Goal: Task Accomplishment & Management: Complete application form

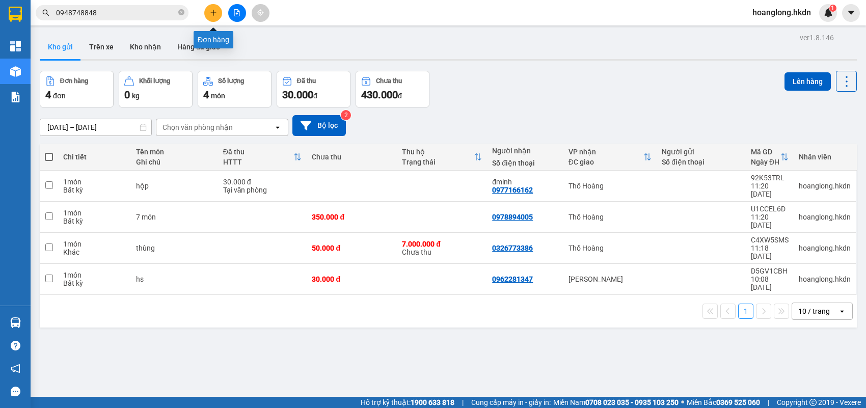
click at [219, 7] on button at bounding box center [213, 13] width 18 height 18
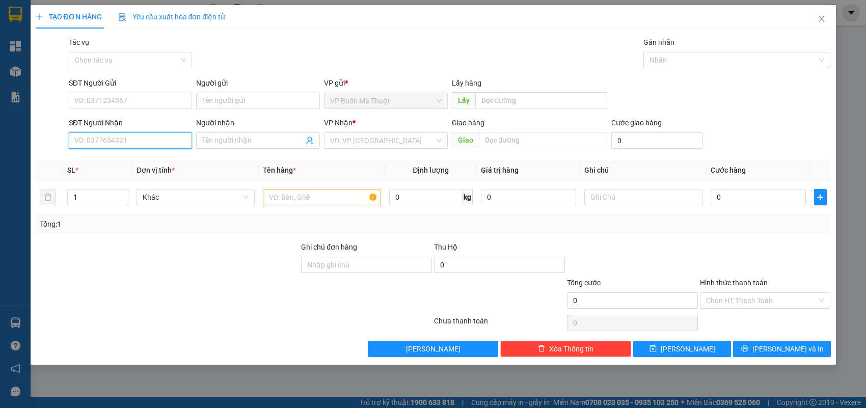
click at [171, 146] on input "SĐT Người Nhận" at bounding box center [131, 140] width 124 height 16
type input "0941568015"
click at [380, 141] on input "search" at bounding box center [382, 140] width 104 height 15
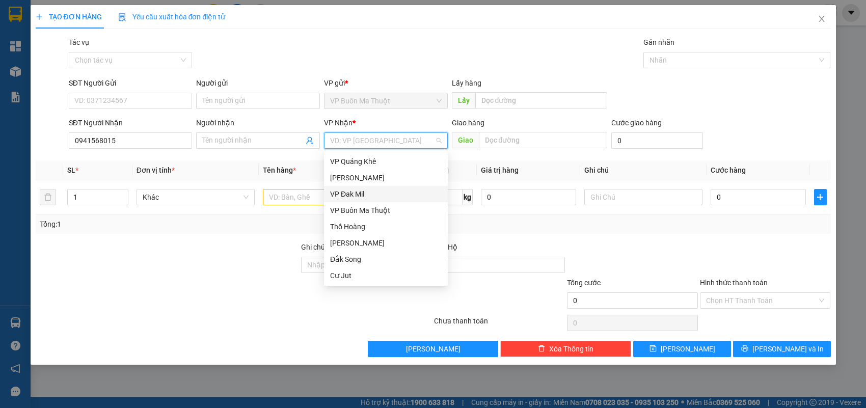
click at [388, 196] on div "VP Đak Mil" at bounding box center [386, 193] width 112 height 11
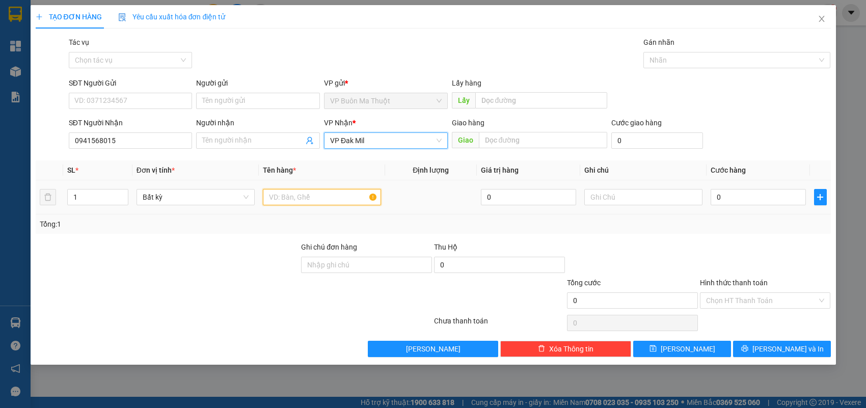
click at [337, 200] on input "text" at bounding box center [322, 197] width 118 height 16
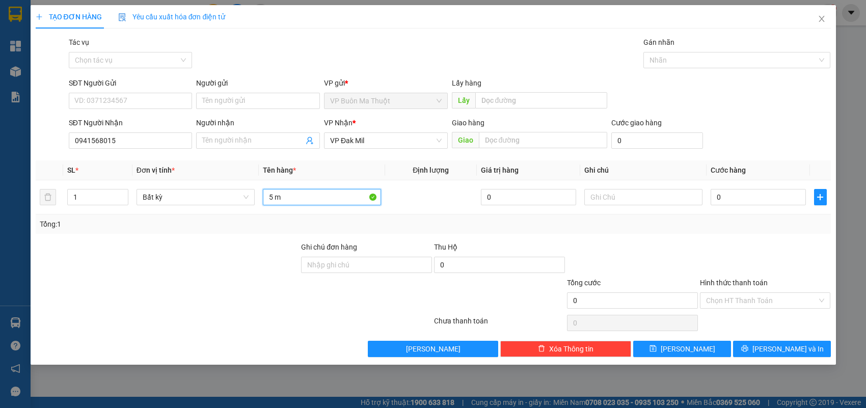
paste input "ó"
paste input "ơn"
type input "5 món sơn cr gtn ckcty"
click at [734, 203] on input "0" at bounding box center [757, 197] width 95 height 16
type input "1"
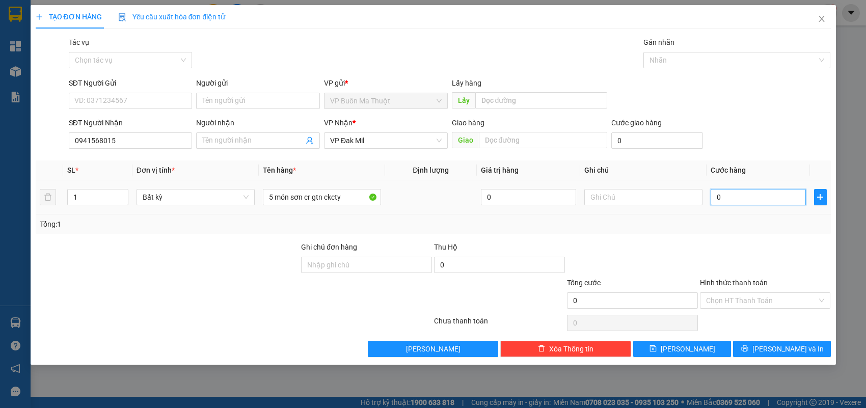
type input "1"
type input "15"
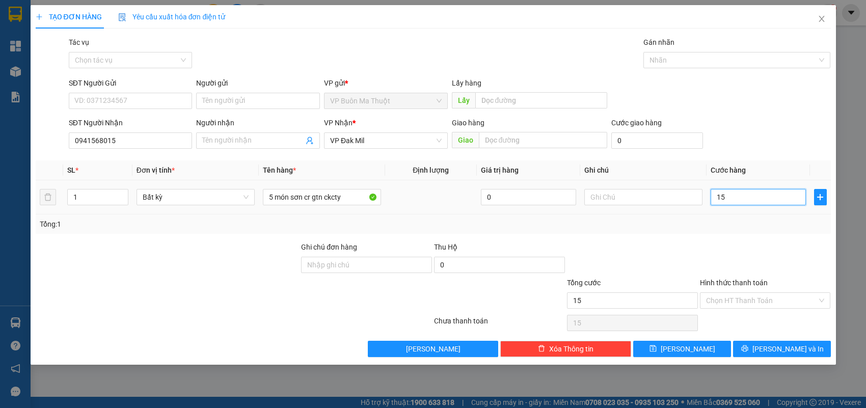
type input "150"
type input "1.500"
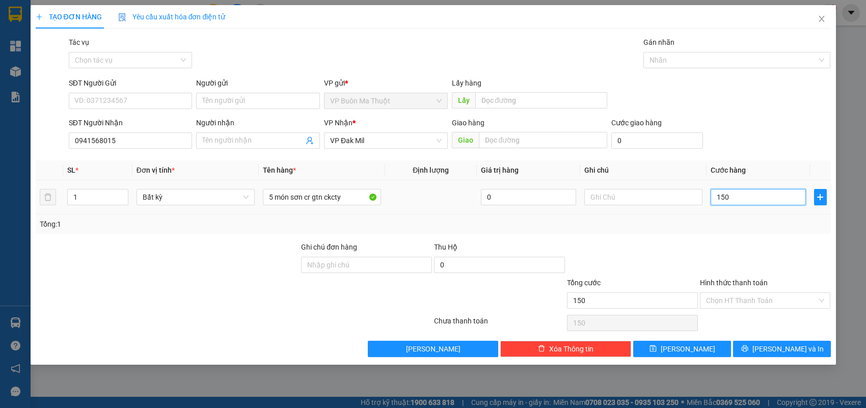
type input "1.500"
type input "15.000"
type input "150.000"
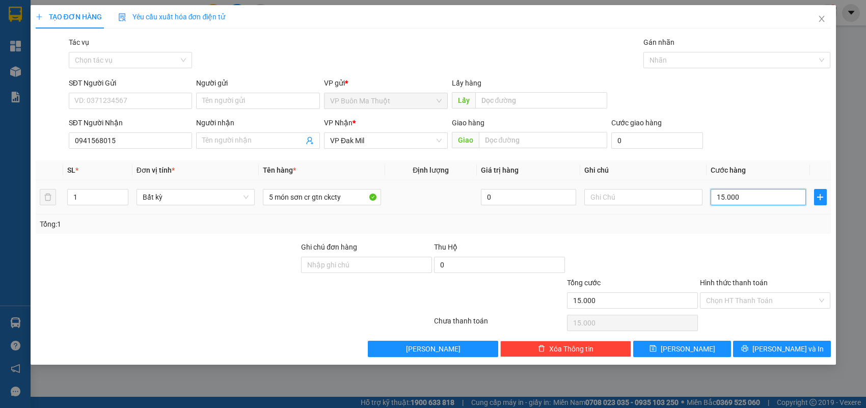
type input "150.000"
click at [801, 302] on input "Hình thức thanh toán" at bounding box center [762, 300] width 112 height 15
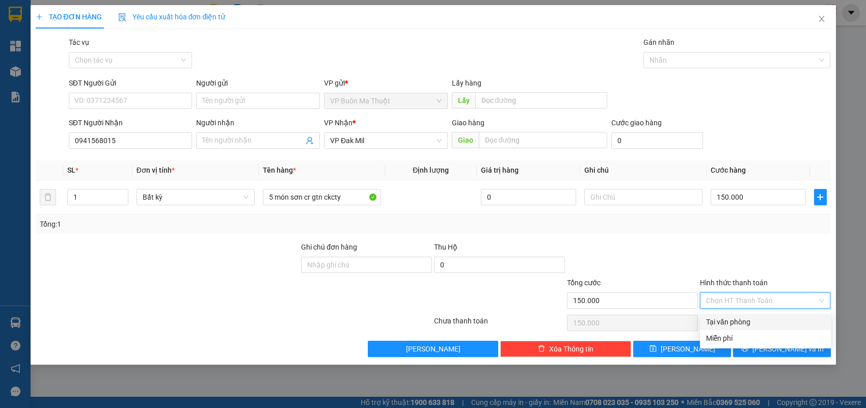
click at [796, 324] on div "Tại văn phòng" at bounding box center [765, 321] width 119 height 11
type input "0"
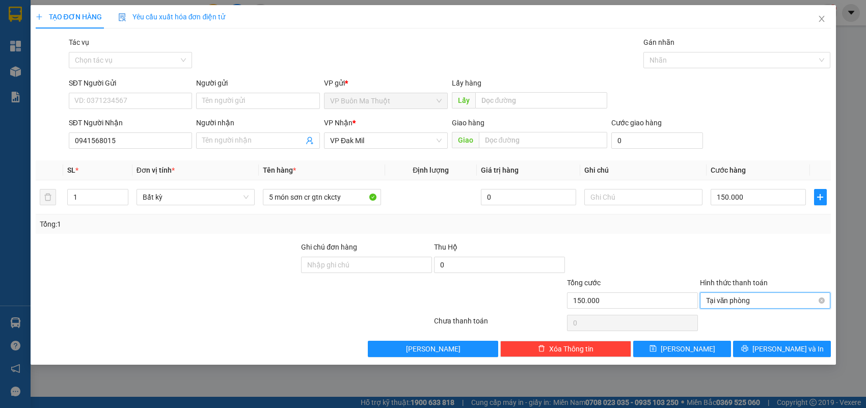
click at [722, 300] on span "Tại văn phòng" at bounding box center [765, 300] width 119 height 15
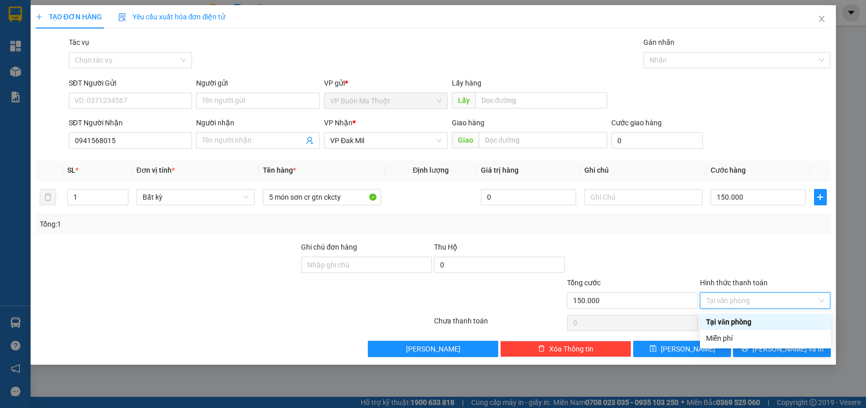
click at [599, 259] on div at bounding box center [632, 259] width 133 height 36
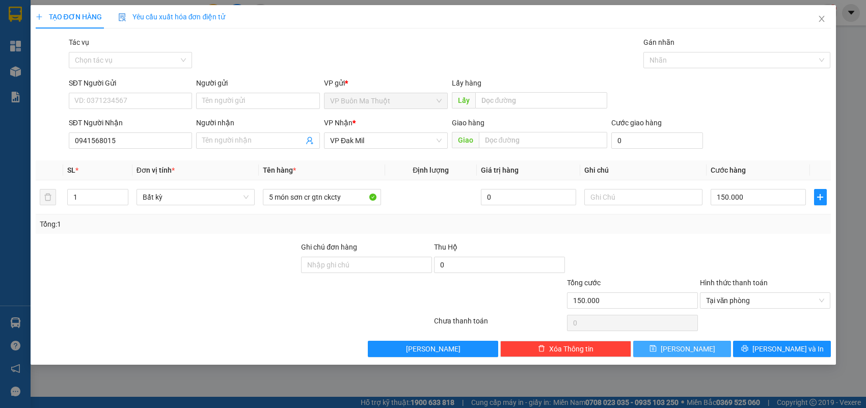
click at [683, 346] on span "[PERSON_NAME]" at bounding box center [688, 348] width 54 height 11
type input "0"
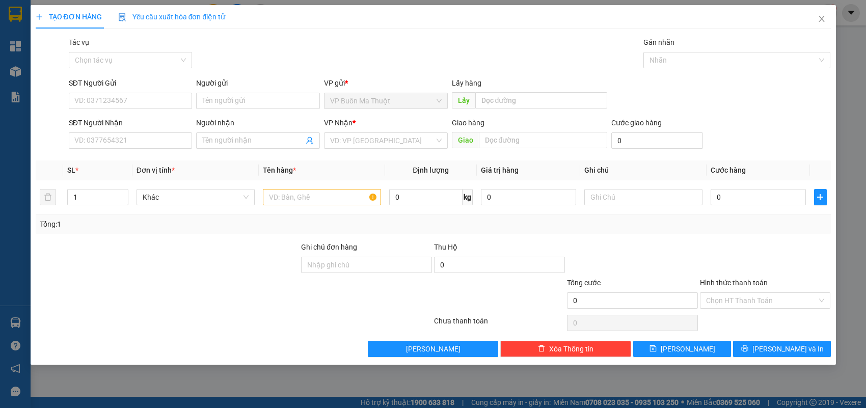
click at [161, 131] on div "SĐT Người Nhận" at bounding box center [131, 124] width 124 height 15
click at [167, 143] on input "SĐT Người Nhận" at bounding box center [131, 140] width 124 height 16
type input "0917774848"
click at [755, 200] on input "0" at bounding box center [757, 197] width 95 height 16
type input "3"
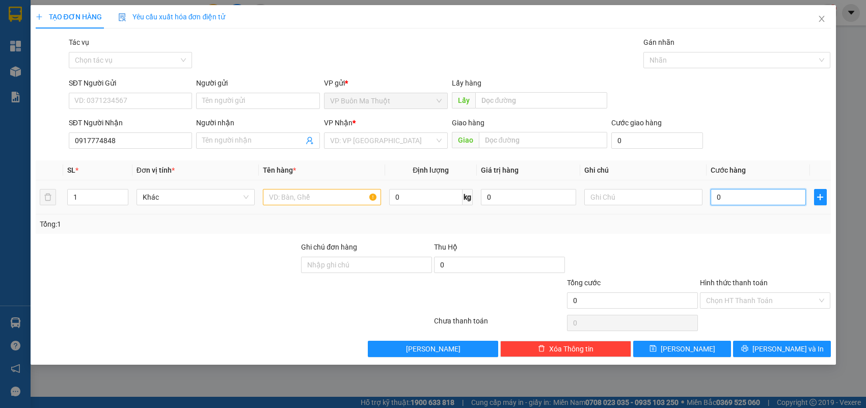
type input "3"
type input "30"
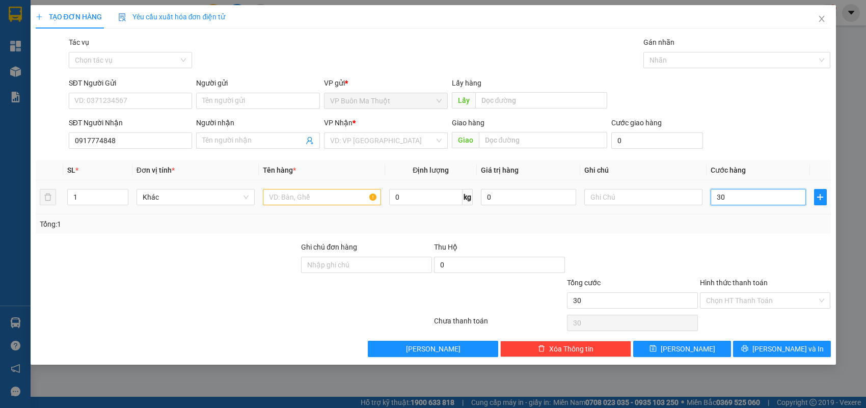
type input "300"
type input "3.000"
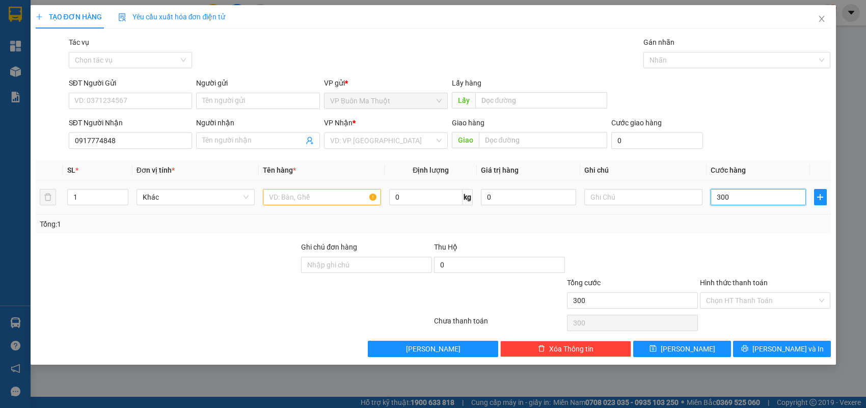
type input "3.000"
type input "30.000"
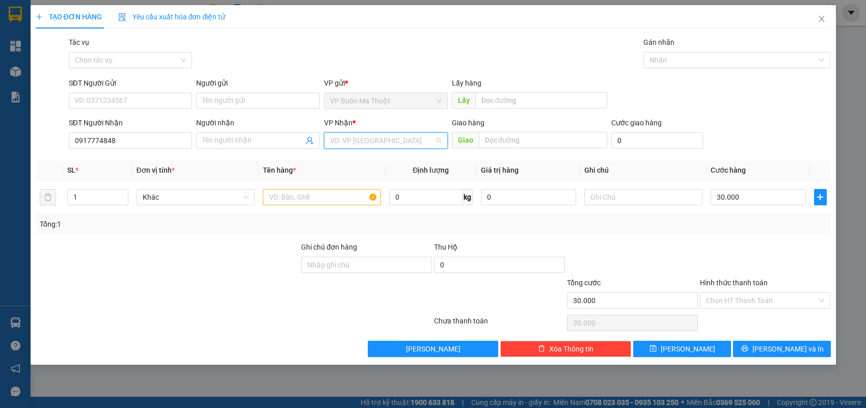
click at [373, 144] on input "search" at bounding box center [382, 140] width 104 height 15
click at [301, 198] on input "text" at bounding box center [322, 197] width 118 height 16
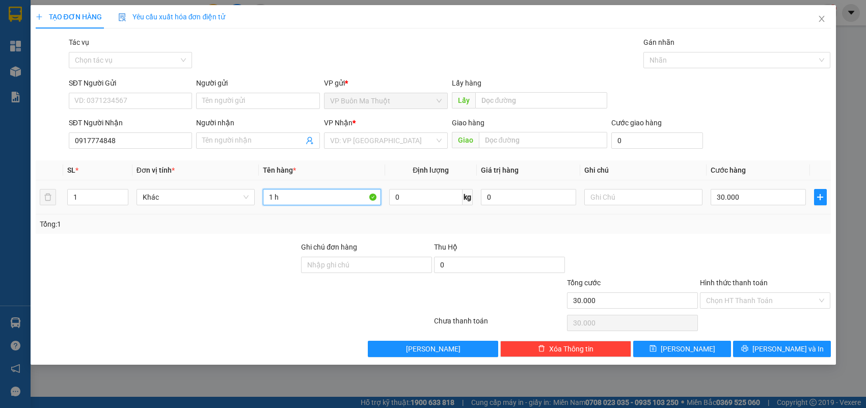
paste input "ô"
paste input "ộ"
click at [354, 132] on div "VD: VP [GEOGRAPHIC_DATA]" at bounding box center [386, 140] width 124 height 16
type input "1 hộp"
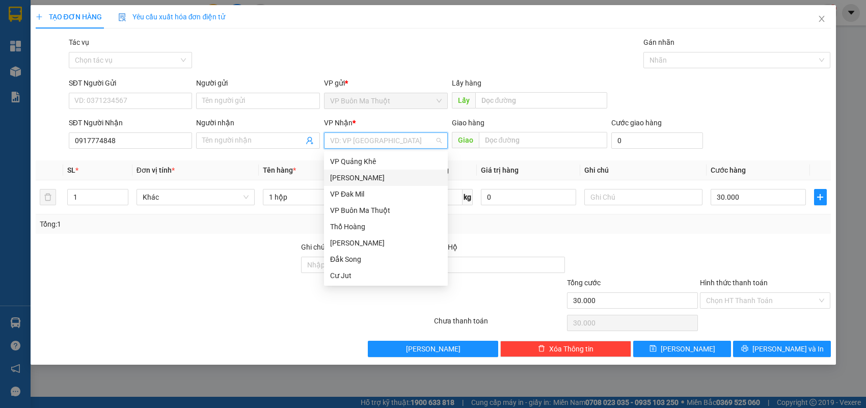
click at [360, 181] on div "[PERSON_NAME]" at bounding box center [386, 177] width 112 height 11
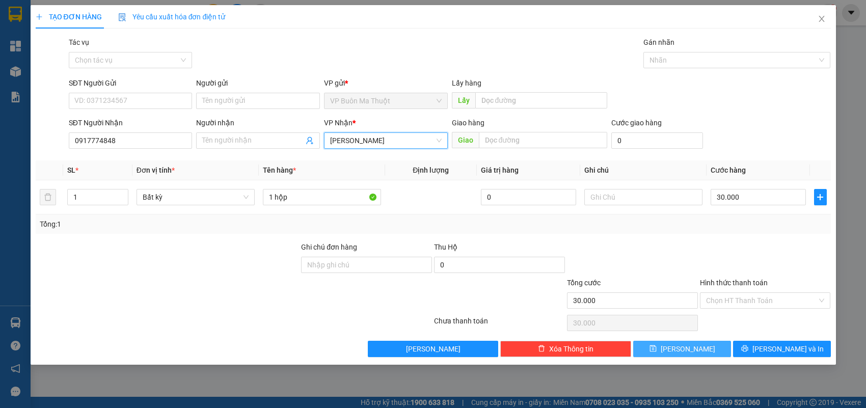
click at [709, 344] on button "[PERSON_NAME]" at bounding box center [682, 349] width 98 height 16
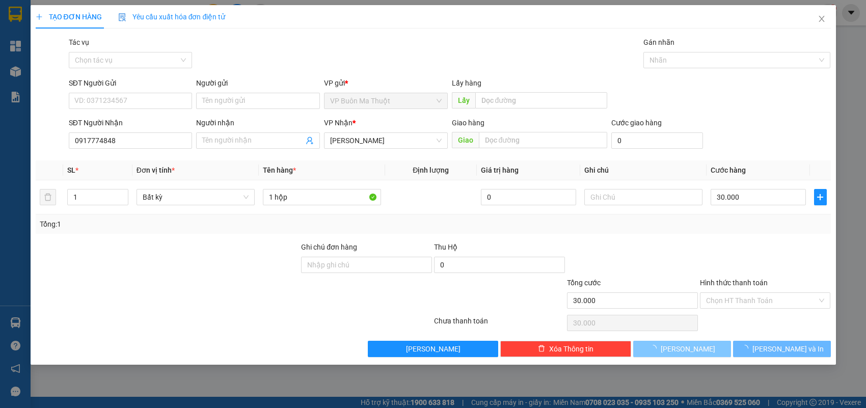
type input "0"
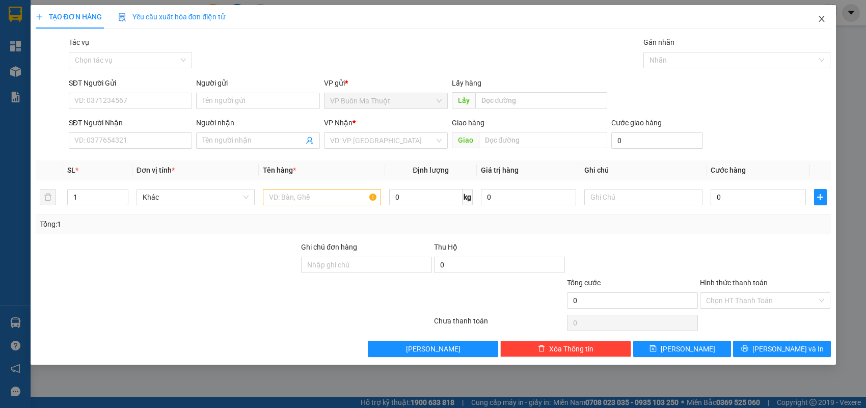
click at [817, 19] on icon "close" at bounding box center [821, 19] width 8 height 8
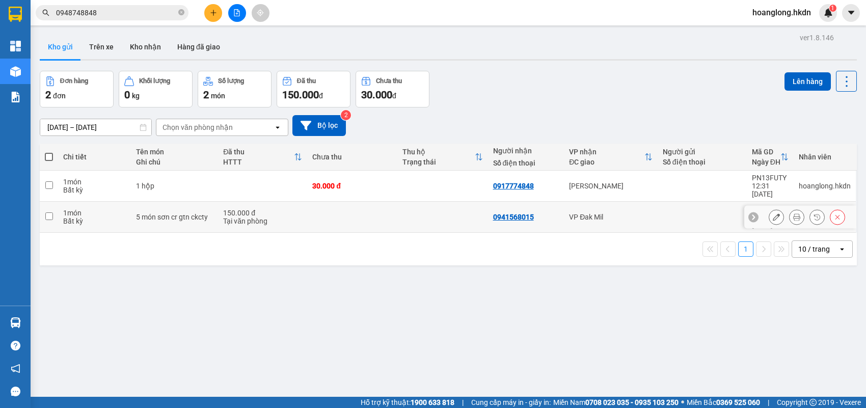
click at [601, 212] on td "VP Đak Mil" at bounding box center [610, 217] width 93 height 31
checkbox input "true"
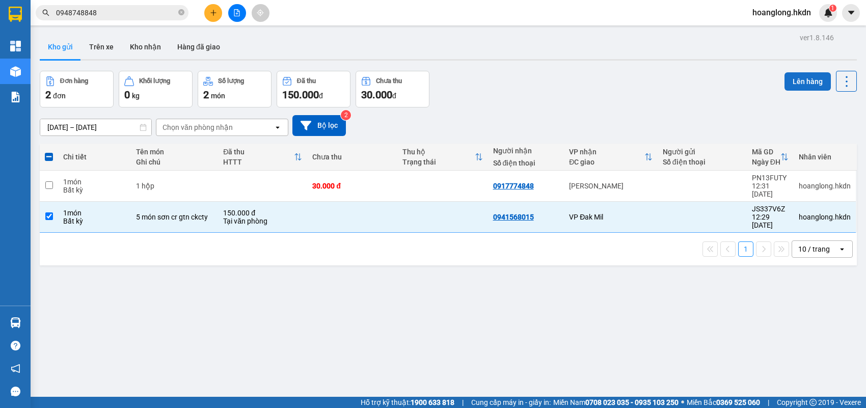
click at [792, 85] on button "Lên hàng" at bounding box center [807, 81] width 46 height 18
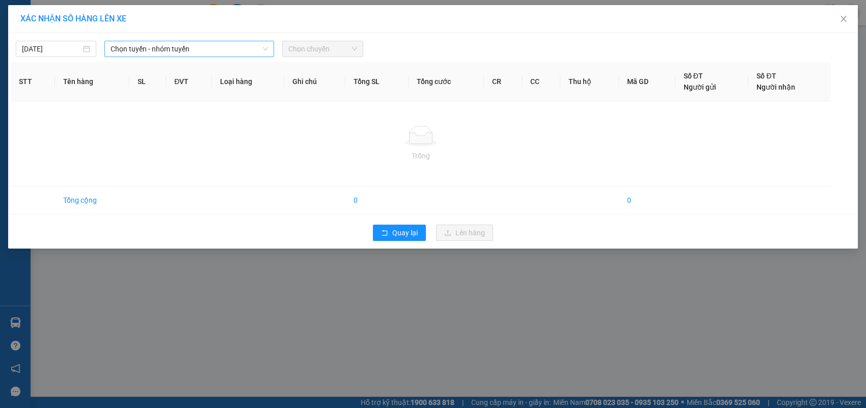
click at [133, 49] on span "Chọn tuyến - nhóm tuyến" at bounding box center [189, 48] width 157 height 15
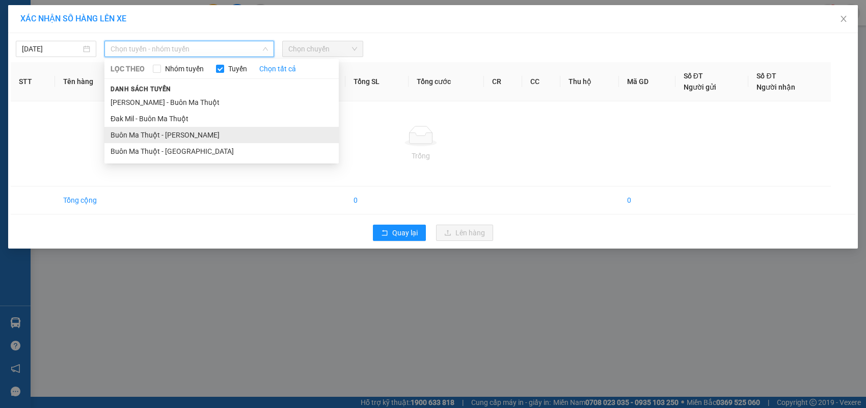
click at [161, 135] on li "Buôn Ma Thuột - [PERSON_NAME]" at bounding box center [221, 135] width 234 height 16
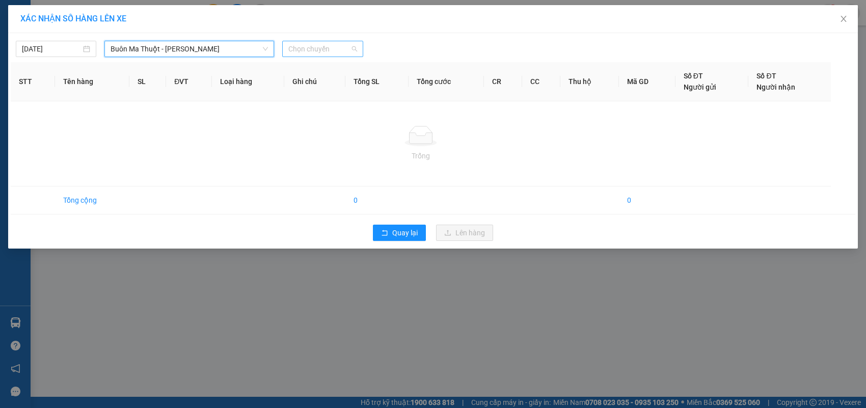
click at [344, 47] on span "Chọn chuyến" at bounding box center [322, 48] width 68 height 15
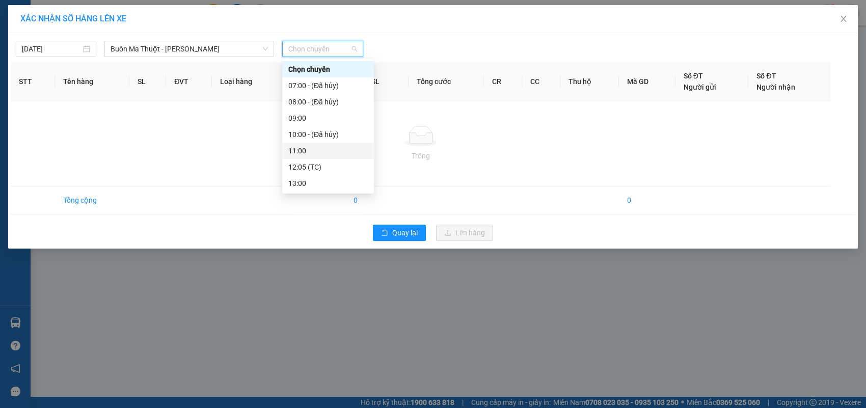
scroll to position [106, 0]
click at [318, 75] on div "13:00" at bounding box center [327, 77] width 79 height 11
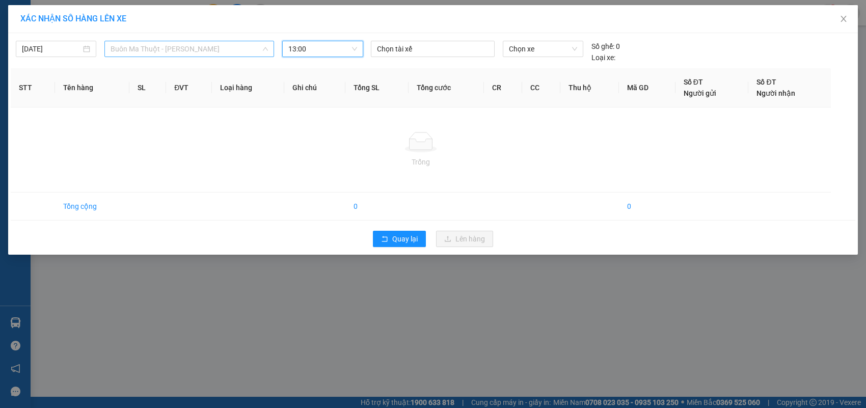
click at [218, 52] on span "Buôn Ma Thuột - [PERSON_NAME]" at bounding box center [189, 48] width 157 height 15
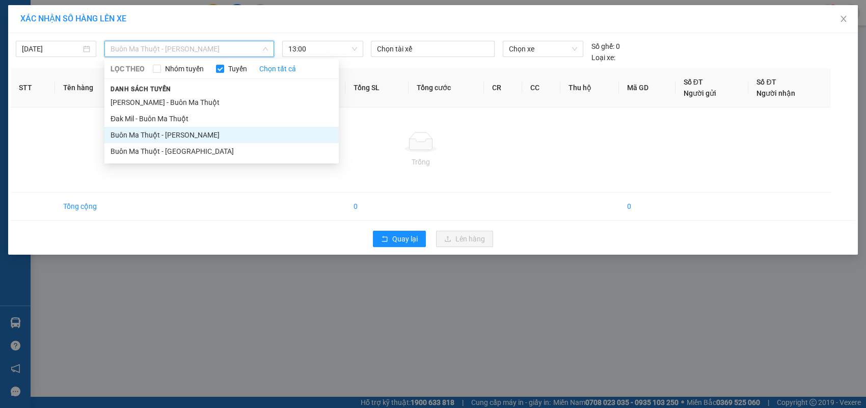
click at [245, 128] on li "Buôn Ma Thuột - [PERSON_NAME]" at bounding box center [221, 135] width 234 height 16
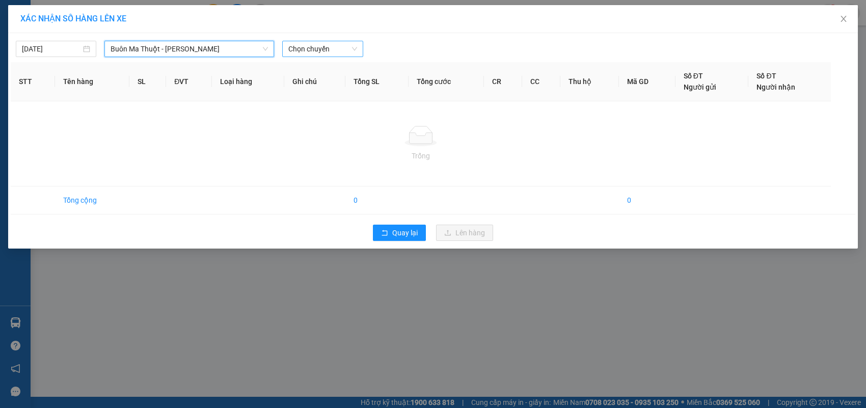
click at [326, 50] on span "Chọn chuyến" at bounding box center [322, 48] width 68 height 15
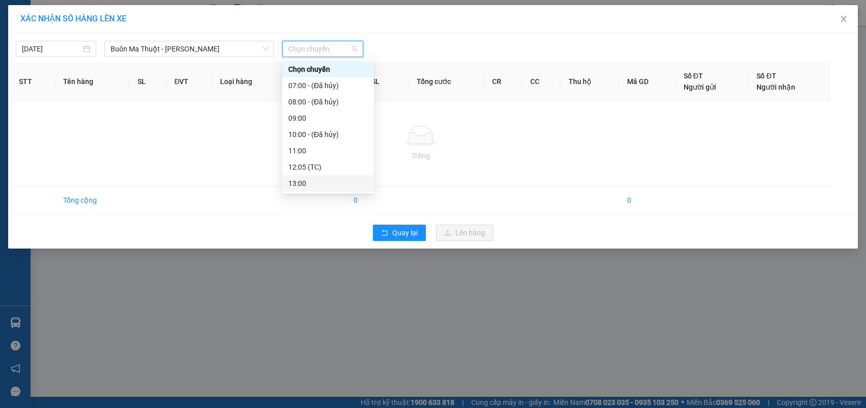
click at [340, 183] on div "13:00" at bounding box center [327, 183] width 79 height 11
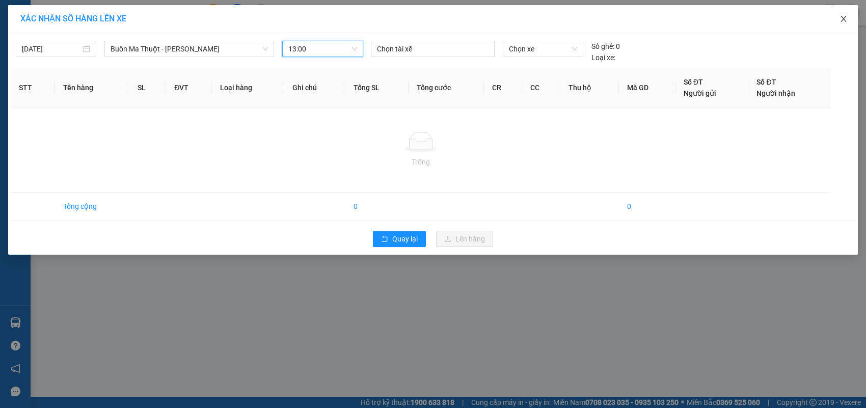
click at [841, 19] on icon "close" at bounding box center [843, 19] width 8 height 8
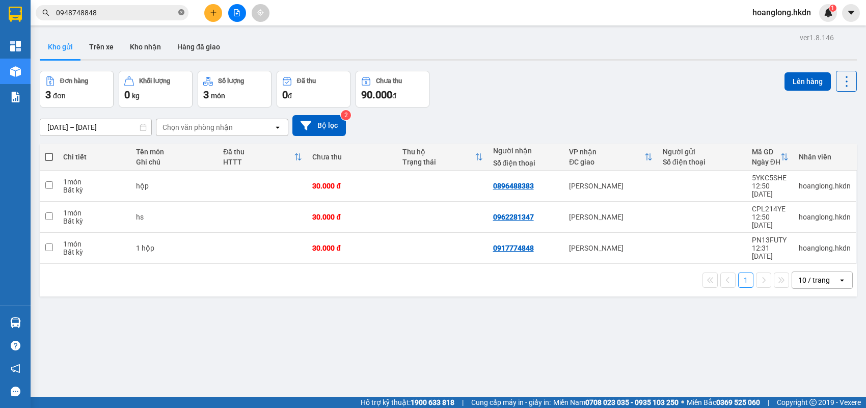
click at [179, 11] on icon "close-circle" at bounding box center [181, 12] width 6 height 6
